Goal: Information Seeking & Learning: Learn about a topic

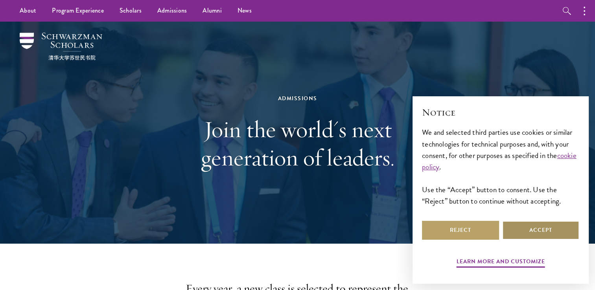
click at [543, 229] on button "Accept" at bounding box center [540, 230] width 77 height 19
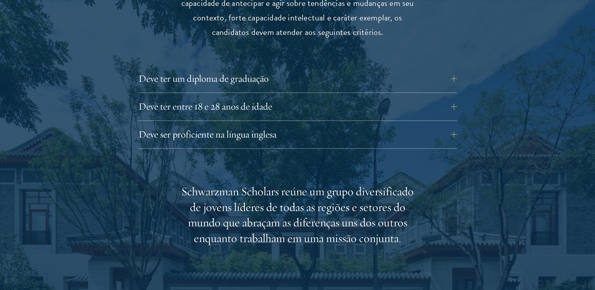
scroll to position [1139, 0]
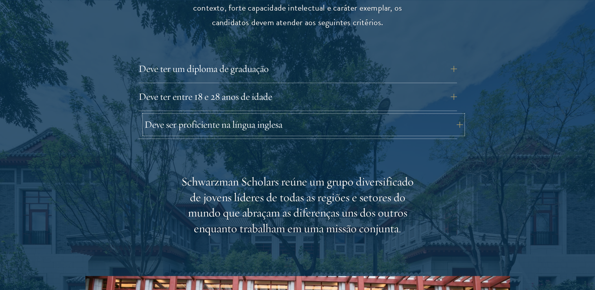
click at [423, 128] on button "Deve ser proficiente na língua inglesa" at bounding box center [303, 124] width 318 height 19
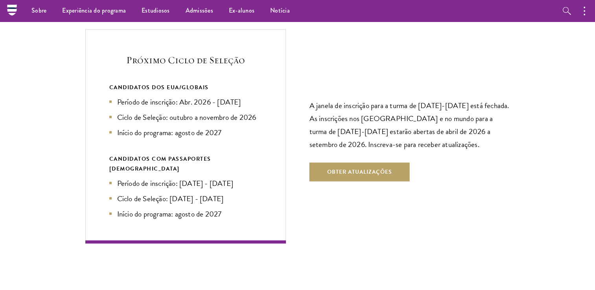
scroll to position [1912, 0]
